Goal: Find specific page/section: Find specific page/section

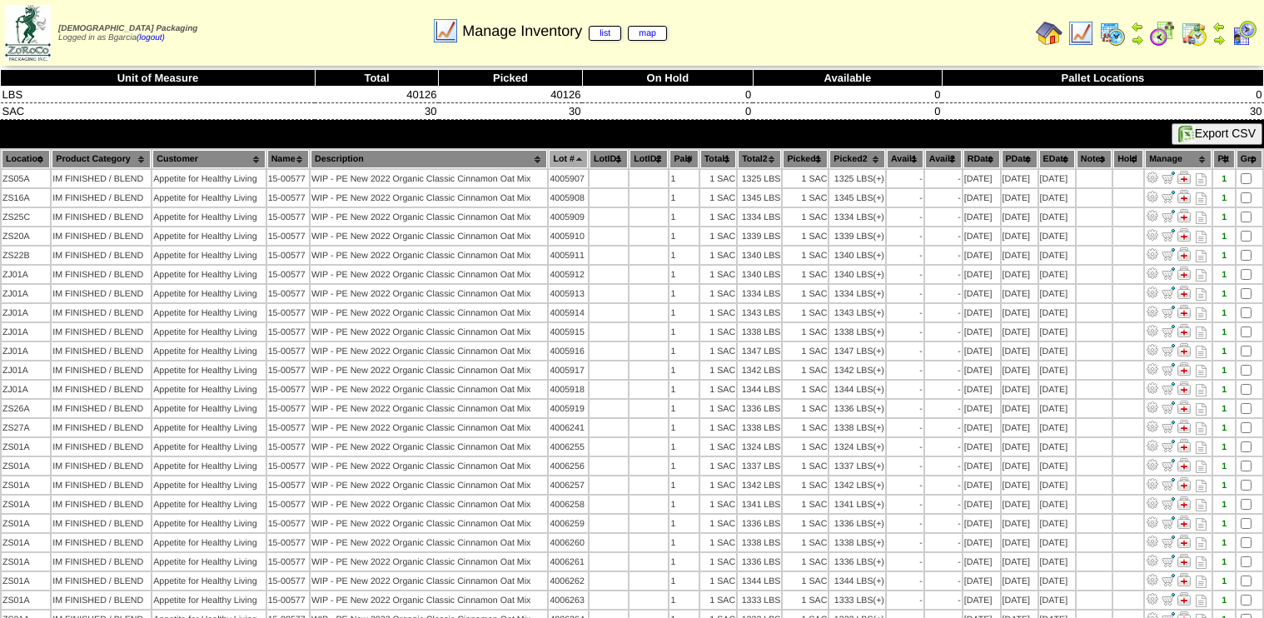
scroll to position [137, 0]
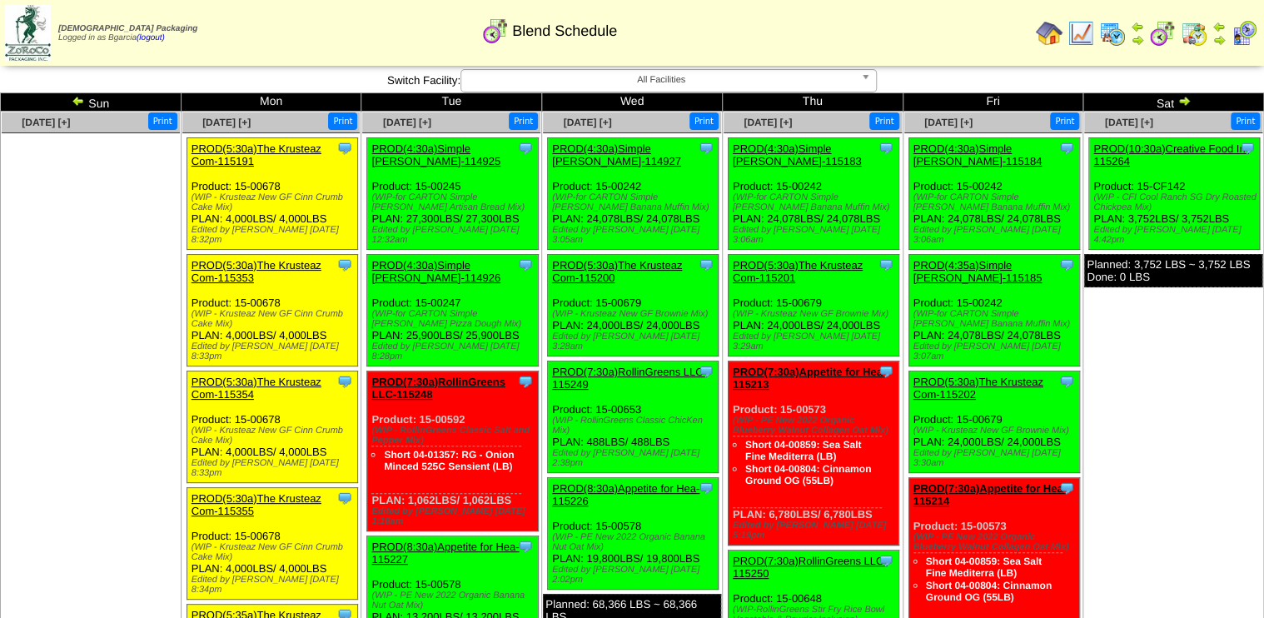
click at [81, 103] on img at bounding box center [78, 100] width 13 height 13
